Goal: Task Accomplishment & Management: Manage account settings

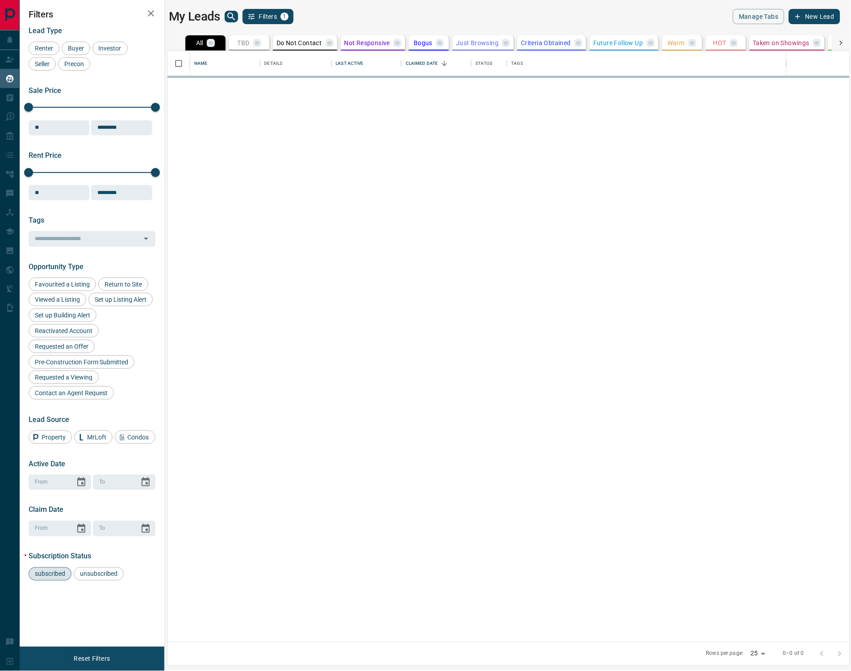
scroll to position [591, 683]
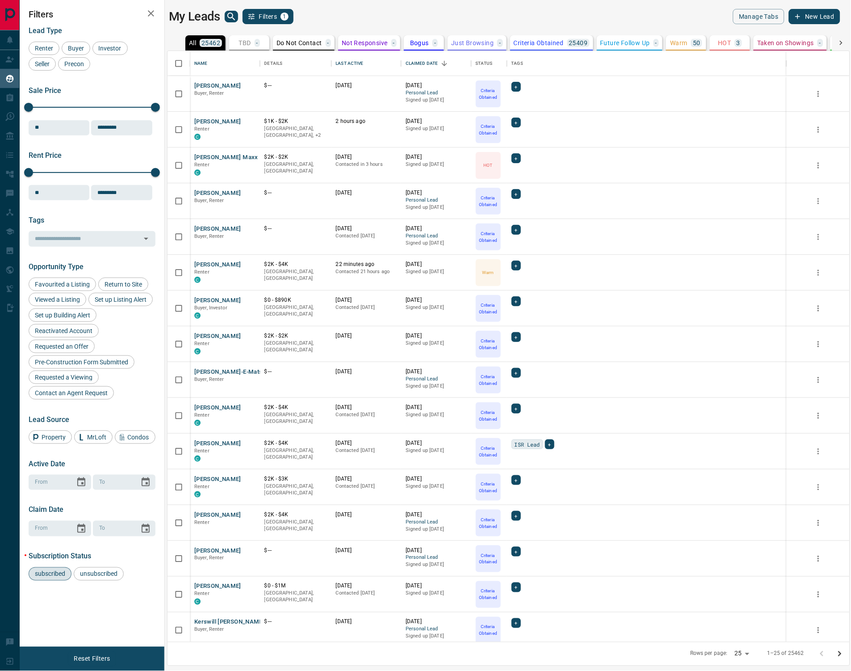
click at [677, 42] on p "Warm" at bounding box center [679, 43] width 17 height 6
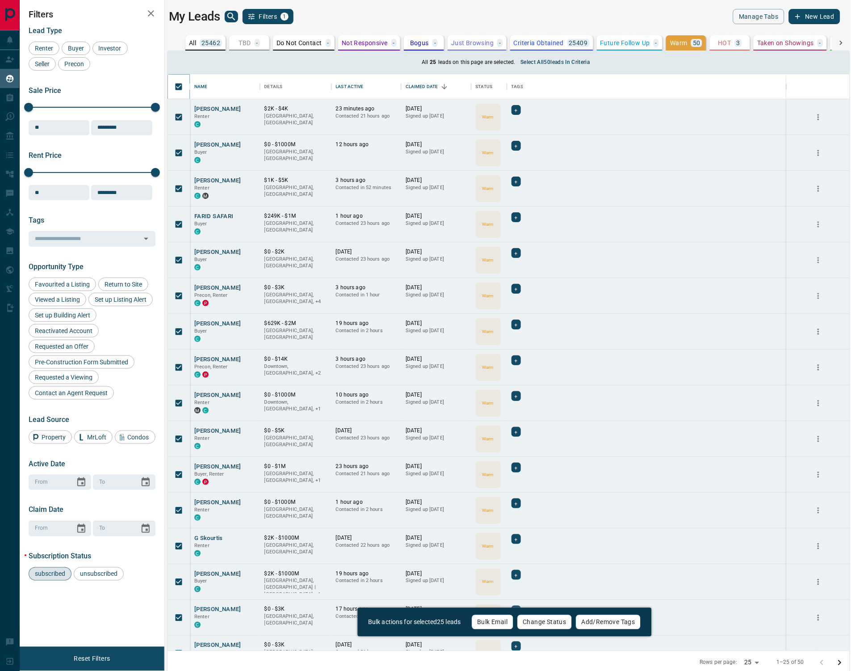
scroll to position [576, 683]
click at [540, 621] on button "Change Status" at bounding box center [544, 621] width 55 height 15
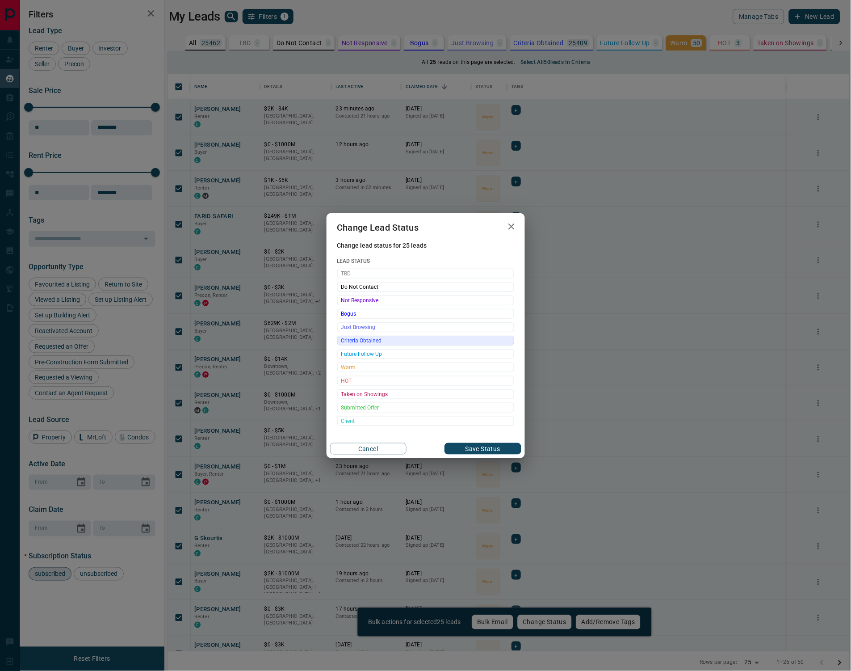
click at [374, 342] on span "Criteria Obtained" at bounding box center [425, 340] width 169 height 9
click at [468, 450] on button "Save Status" at bounding box center [483, 449] width 76 height 12
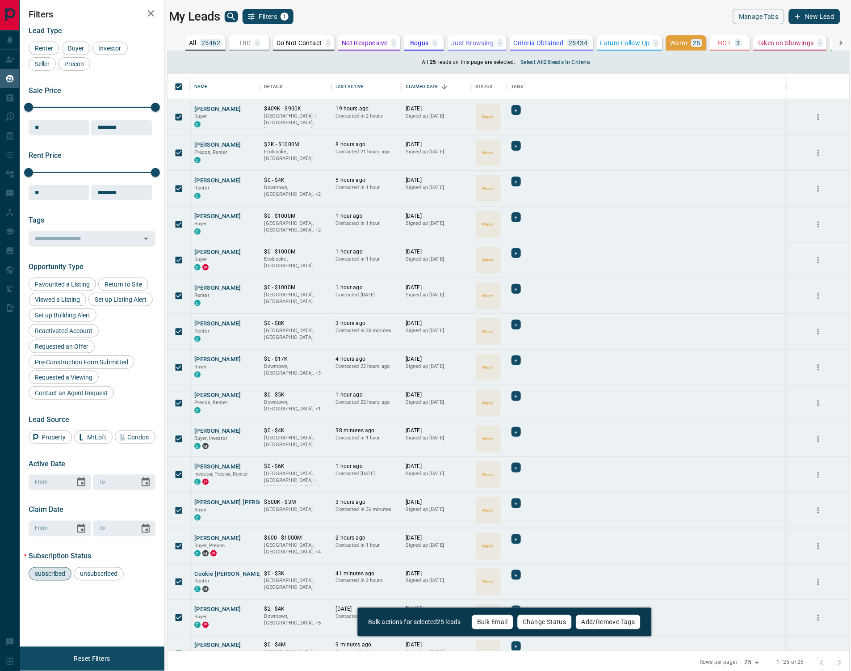
click at [537, 621] on button "Change Status" at bounding box center [544, 621] width 55 height 15
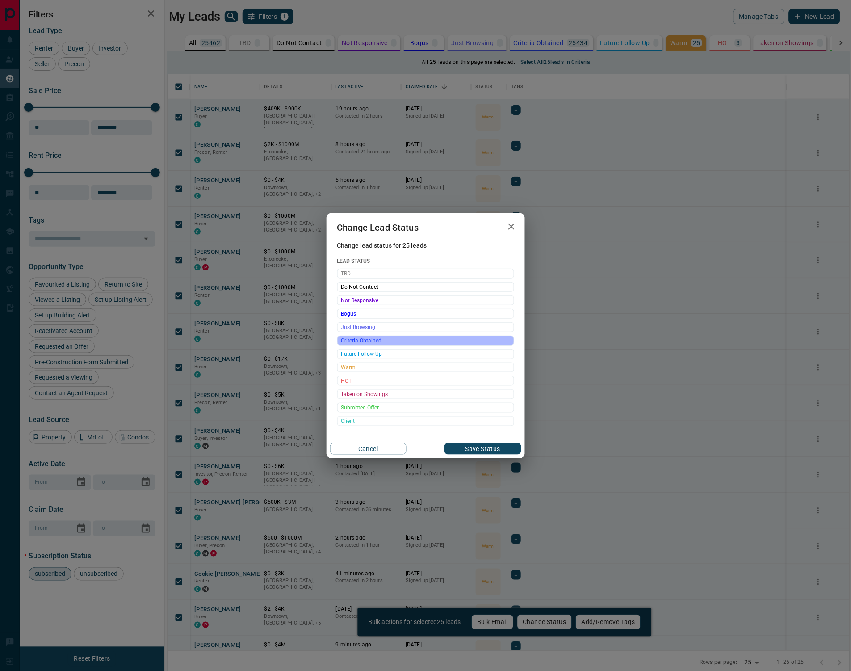
click at [366, 343] on span "Criteria Obtained" at bounding box center [425, 340] width 169 height 9
click at [461, 453] on button "Save Status" at bounding box center [483, 449] width 76 height 12
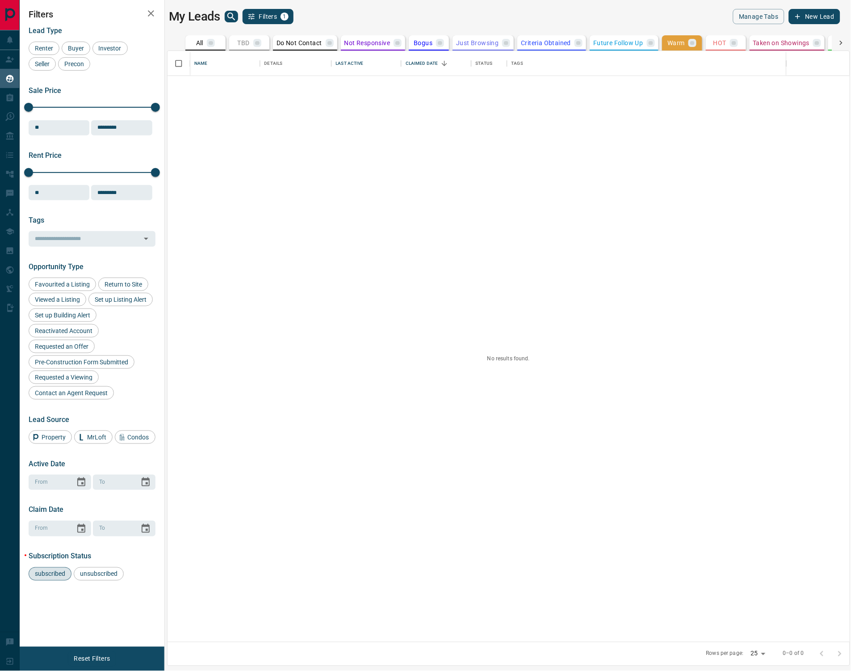
scroll to position [591, 683]
click at [723, 44] on p "HOT" at bounding box center [725, 43] width 13 height 6
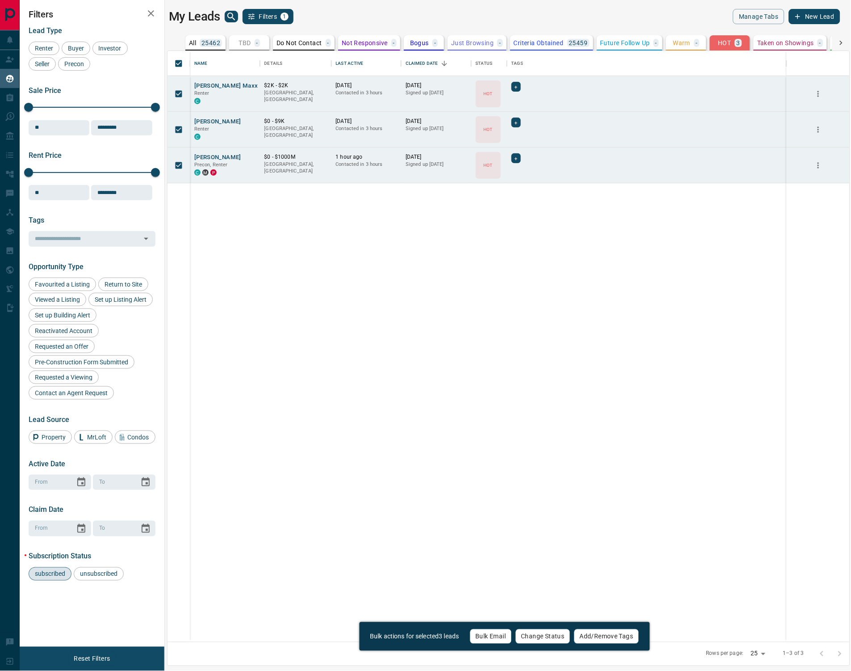
click at [540, 639] on button "Change Status" at bounding box center [543, 636] width 55 height 15
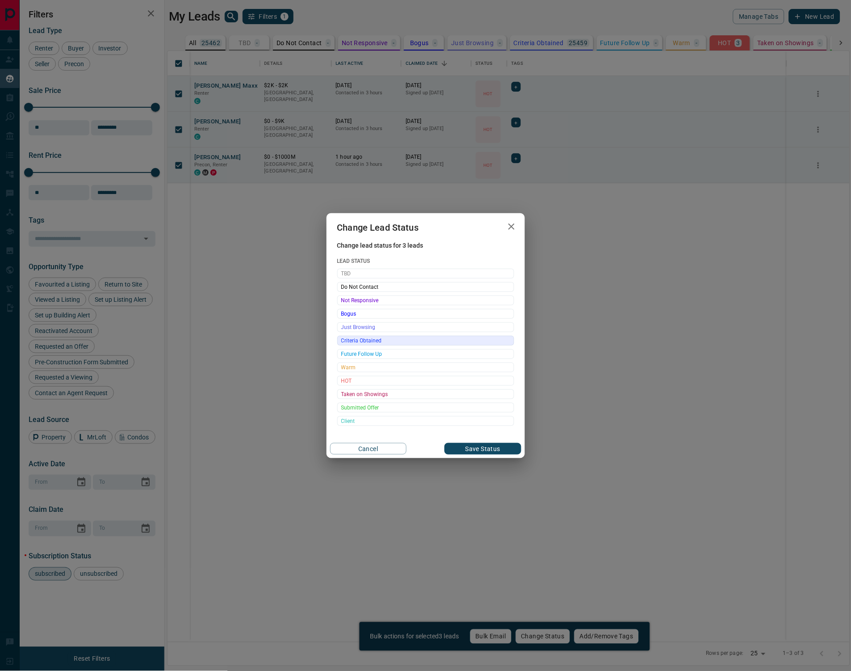
click at [364, 342] on span "Criteria Obtained" at bounding box center [425, 340] width 169 height 9
click at [474, 449] on button "Save Status" at bounding box center [483, 449] width 76 height 12
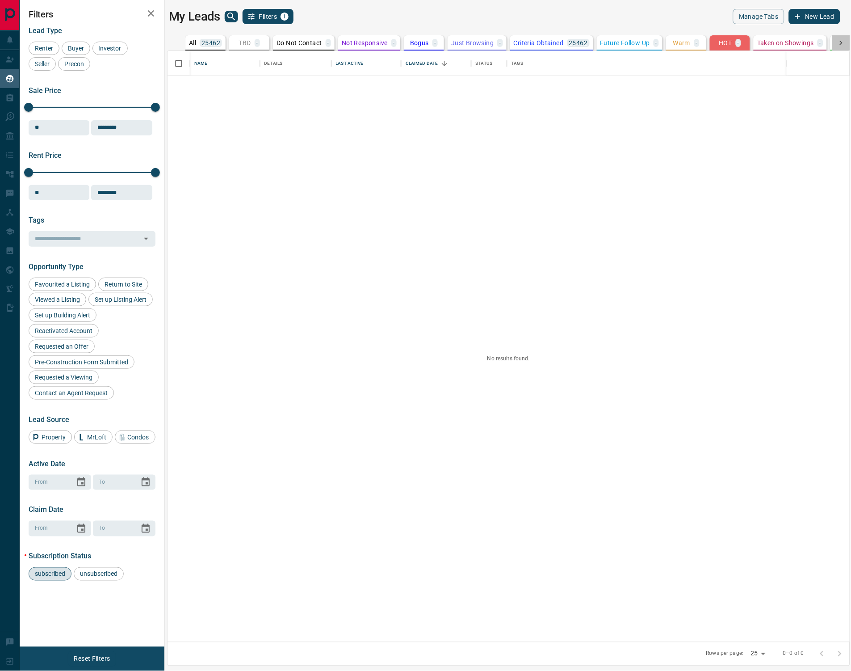
click at [844, 44] on icon at bounding box center [841, 42] width 9 height 9
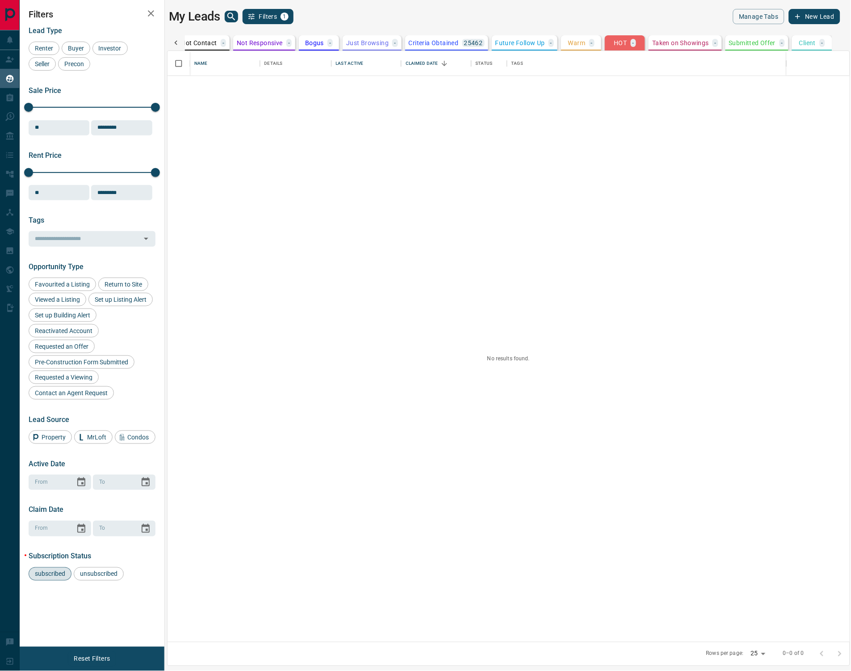
click at [177, 43] on icon at bounding box center [176, 43] width 3 height 4
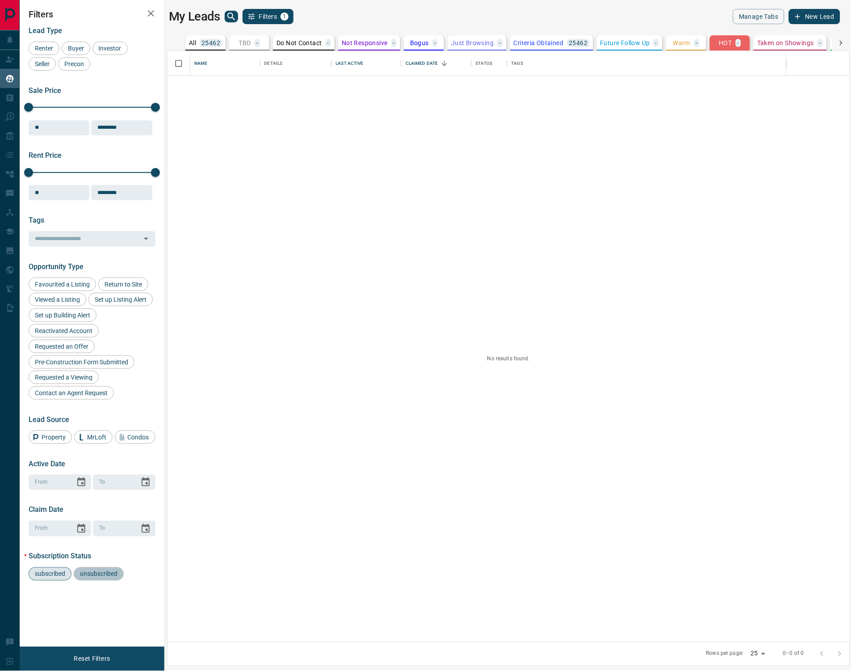
click at [103, 577] on span "unsubscribed" at bounding box center [99, 573] width 44 height 7
click at [841, 40] on icon at bounding box center [841, 42] width 9 height 9
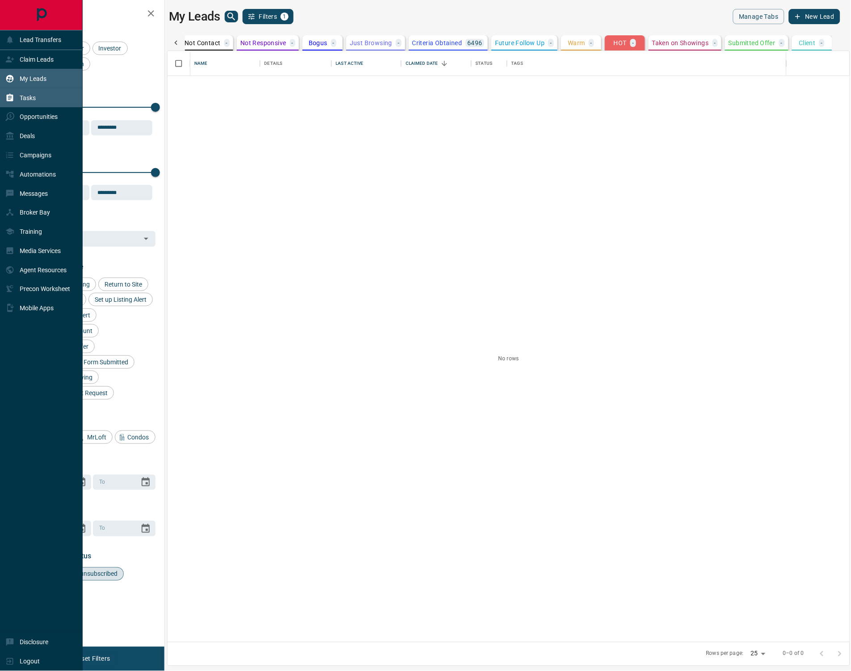
click at [34, 99] on p "Tasks" at bounding box center [28, 97] width 16 height 7
